Goal: Task Accomplishment & Management: Use online tool/utility

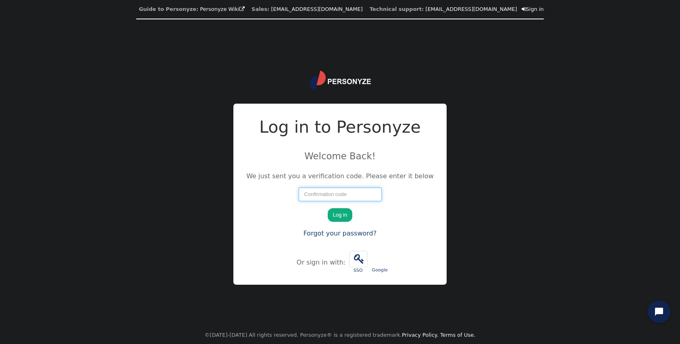
click at [315, 193] on input "number" at bounding box center [340, 195] width 83 height 14
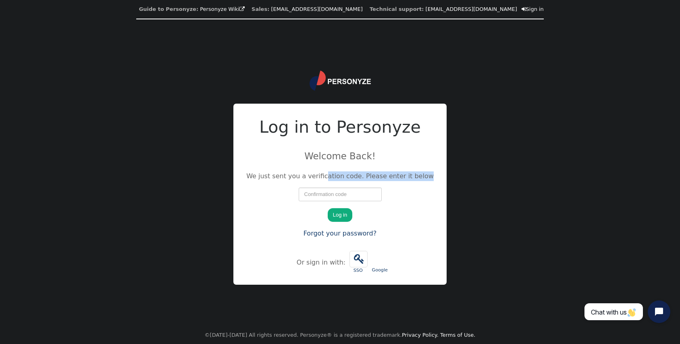
click at [330, 184] on div "We just sent you a verification code. Please enter it below" at bounding box center [340, 186] width 188 height 30
click at [327, 195] on input "number" at bounding box center [340, 195] width 83 height 14
type input "21424"
click at [328, 208] on button "Log in" at bounding box center [340, 215] width 25 height 14
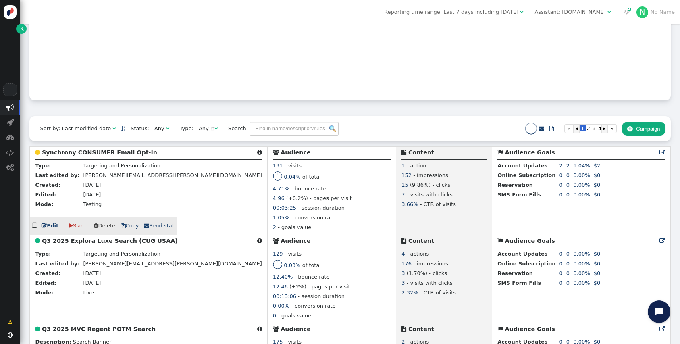
scroll to position [95, 0]
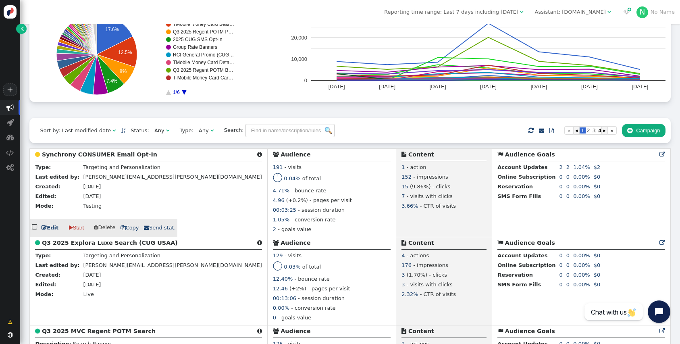
click at [47, 232] on link " Edit" at bounding box center [50, 228] width 17 height 8
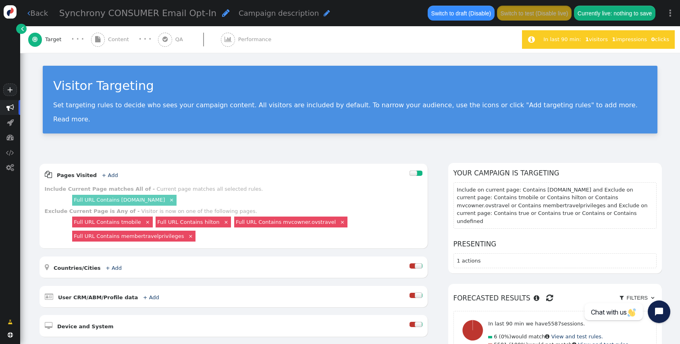
click at [96, 44] on span "" at bounding box center [98, 40] width 14 height 14
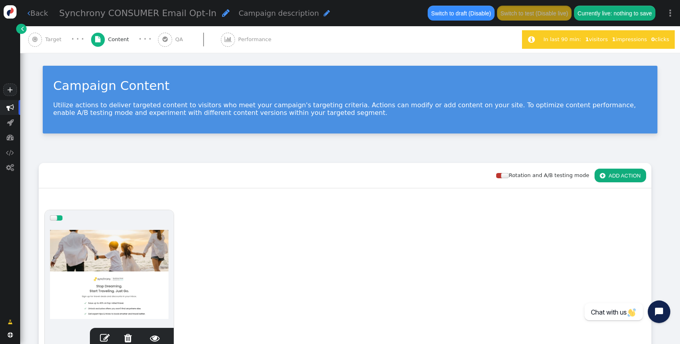
click at [146, 39] on div "· · ·" at bounding box center [145, 39] width 13 height 10
click at [167, 41] on span "" at bounding box center [165, 40] width 14 height 14
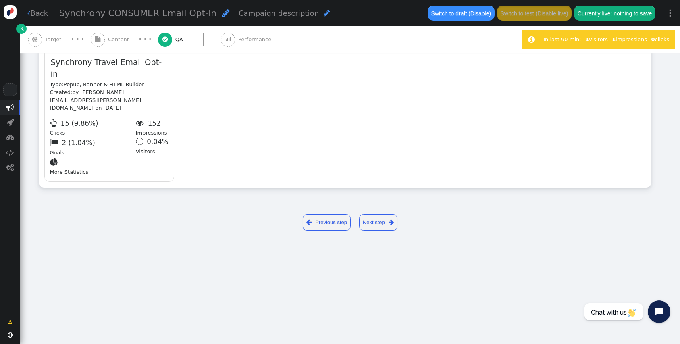
type input "[URL][DOMAIN_NAME]"
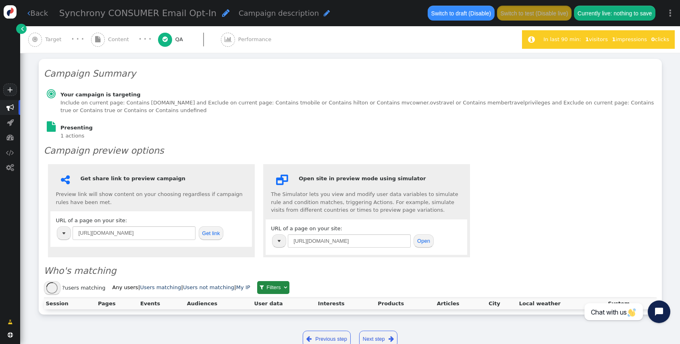
scroll to position [111, 0]
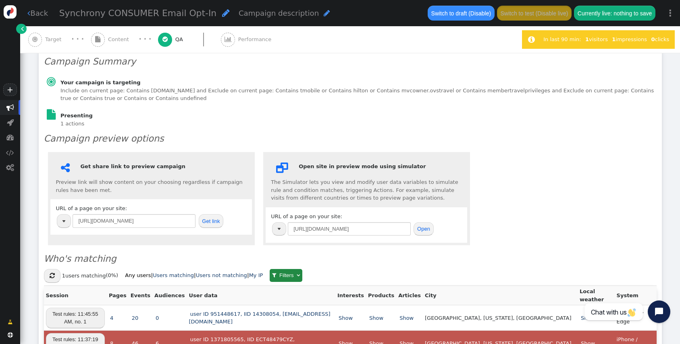
click at [276, 87] on section "Include on current page: Contains [DOMAIN_NAME] and Exclude on current page: Co…" at bounding box center [357, 95] width 595 height 16
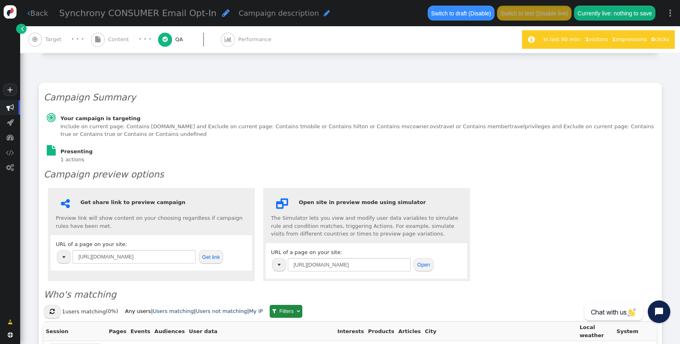
scroll to position [71, 0]
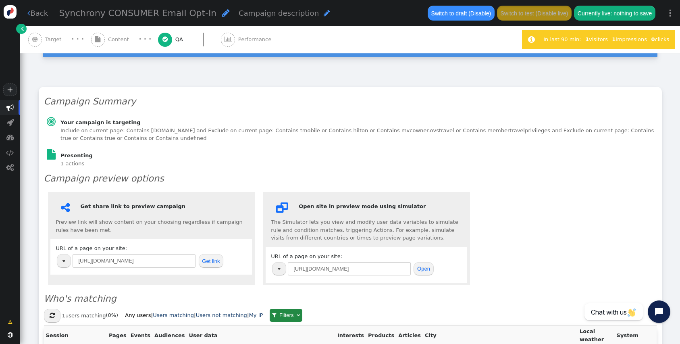
click at [84, 41] on div "· · ·" at bounding box center [78, 39] width 26 height 10
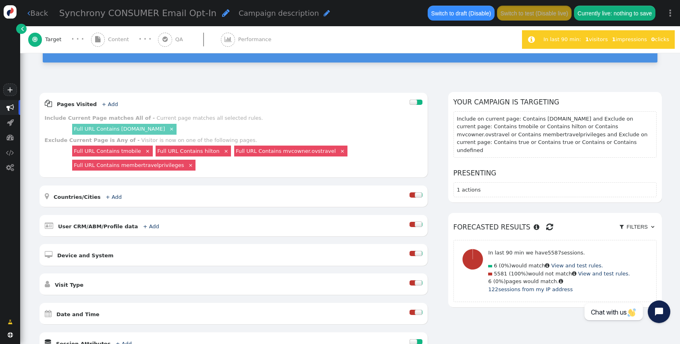
click at [125, 32] on div " Content" at bounding box center [111, 39] width 41 height 27
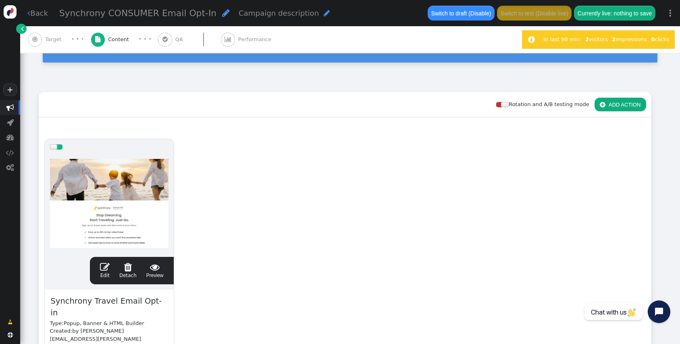
click at [237, 116] on div "Rotation and A/B testing mode  ADD ACTION" at bounding box center [345, 104] width 613 height 25
click at [108, 270] on span "" at bounding box center [105, 267] width 10 height 10
